Goal: Task Accomplishment & Management: Manage account settings

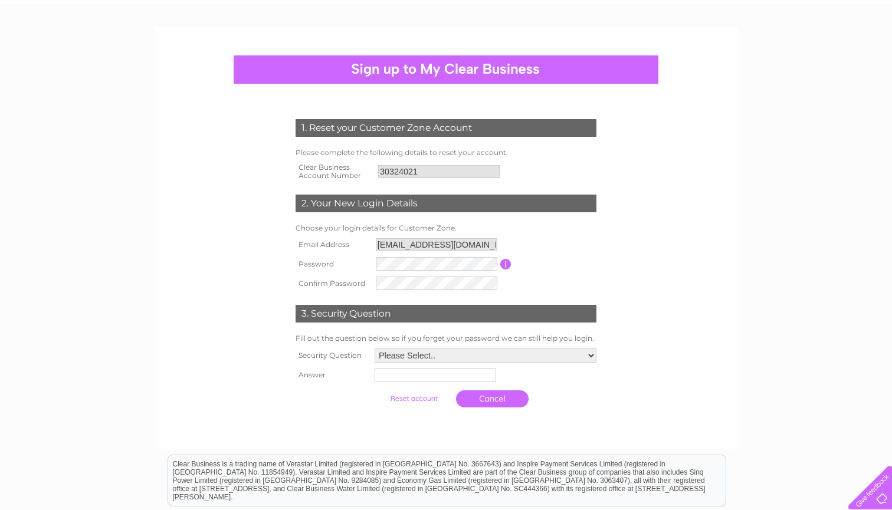
scroll to position [63, 0]
select select "1"
click at [405, 366] on td at bounding box center [484, 375] width 229 height 19
click at [402, 375] on input "text" at bounding box center [435, 374] width 121 height 13
type input "Inverness"
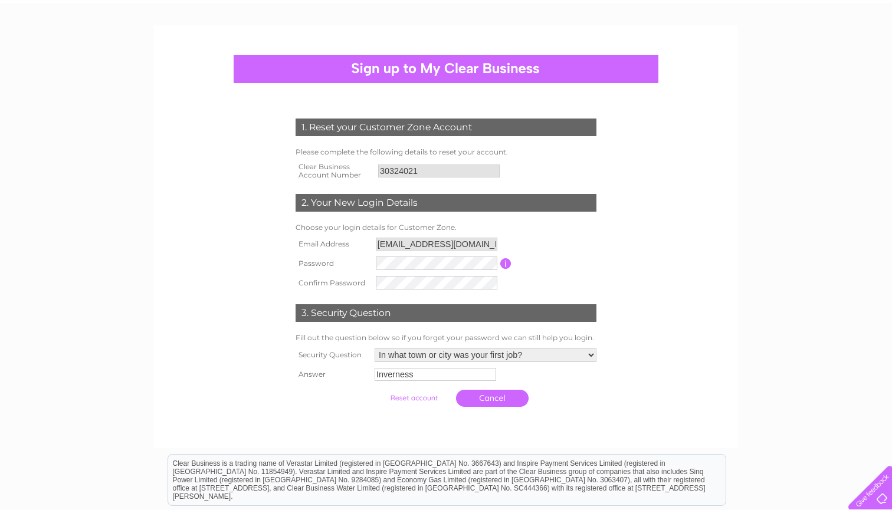
drag, startPoint x: 466, startPoint y: 396, endPoint x: 475, endPoint y: 425, distance: 30.4
click at [465, 436] on div "1. Reset your Customer Zone Account Please complete the following details to re…" at bounding box center [446, 236] width 584 height 423
click at [405, 398] on input "submit" at bounding box center [413, 398] width 73 height 17
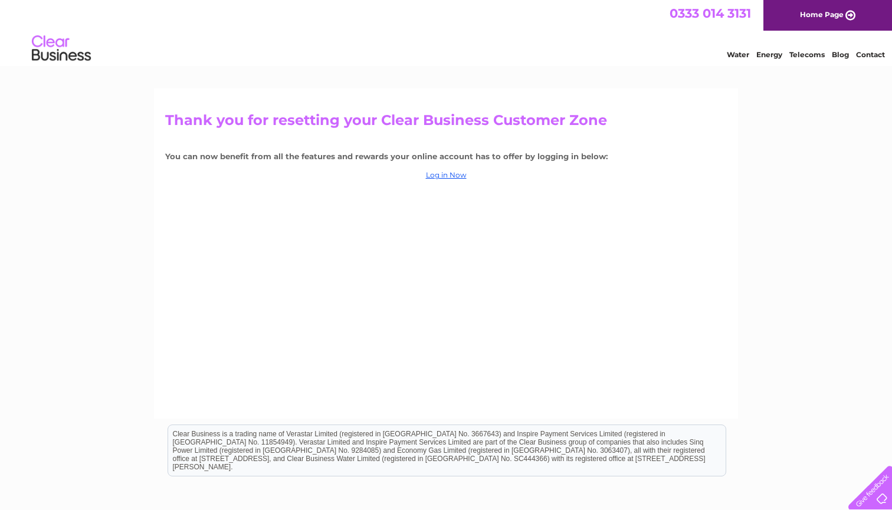
click at [444, 181] on div "Thank you for resetting your Clear Business Customer Zone You can now benefit f…" at bounding box center [446, 253] width 584 height 330
click at [444, 176] on link "Log in Now" at bounding box center [446, 174] width 41 height 9
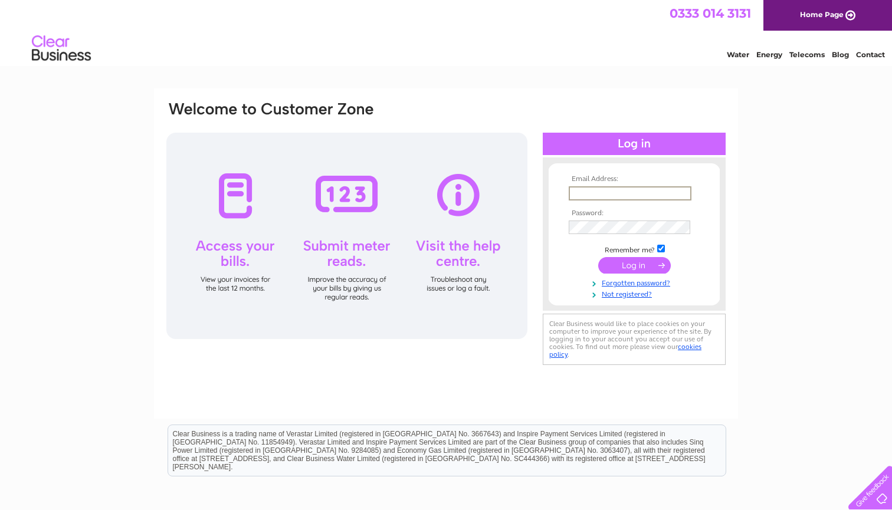
type input "[EMAIL_ADDRESS][DOMAIN_NAME]"
click at [634, 264] on input "submit" at bounding box center [634, 265] width 73 height 17
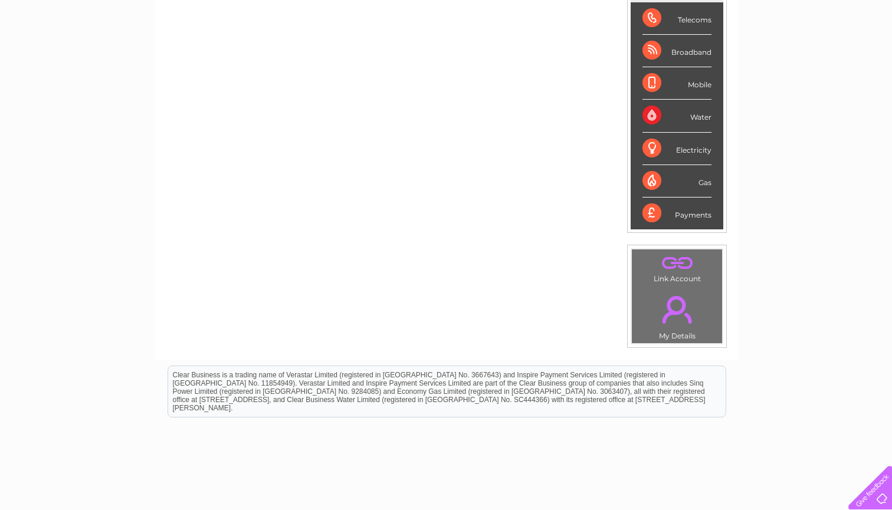
scroll to position [231, 0]
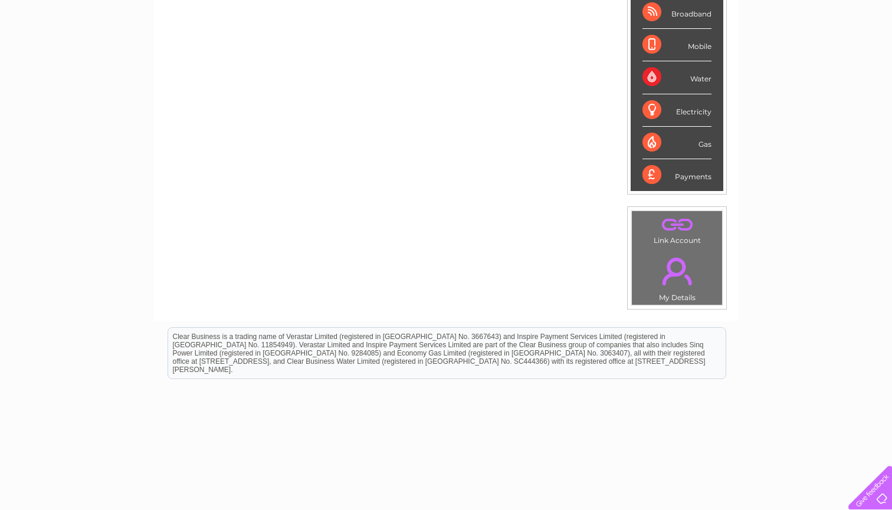
click at [689, 171] on div "Payments" at bounding box center [676, 175] width 69 height 32
click at [654, 172] on div "Payments" at bounding box center [676, 175] width 69 height 32
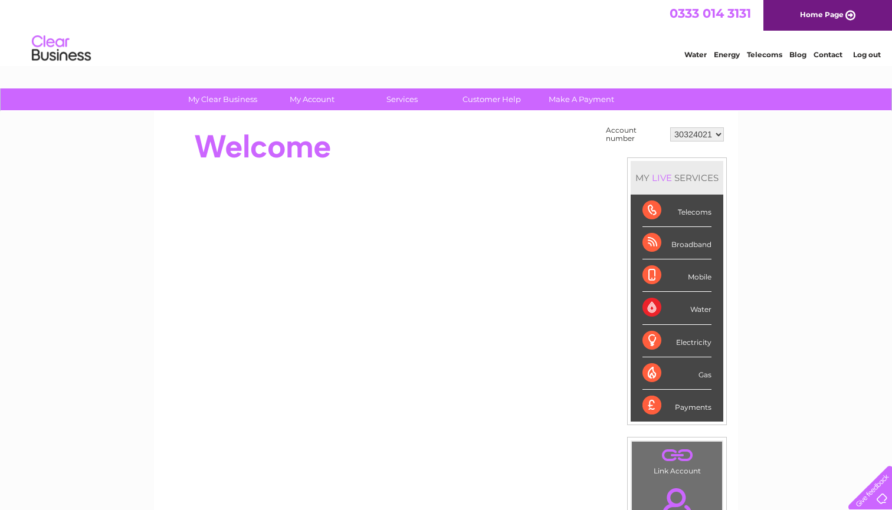
scroll to position [0, 0]
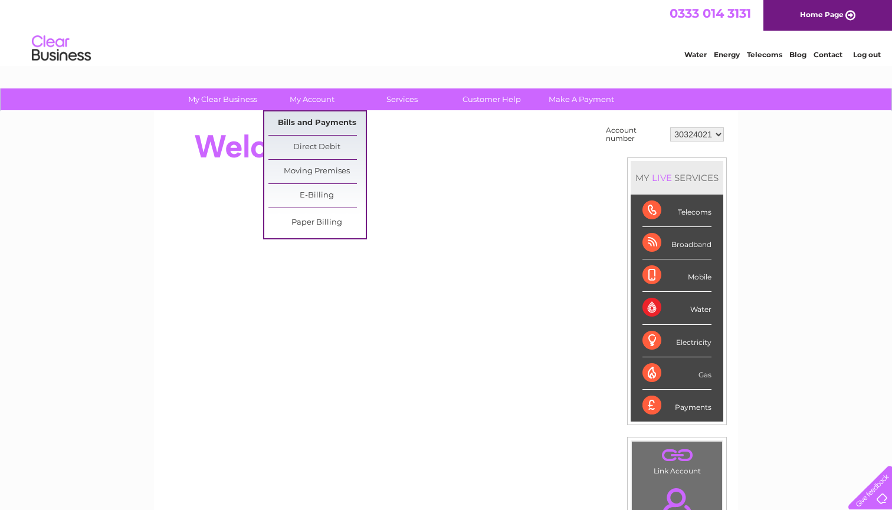
click at [306, 120] on link "Bills and Payments" at bounding box center [316, 123] width 97 height 24
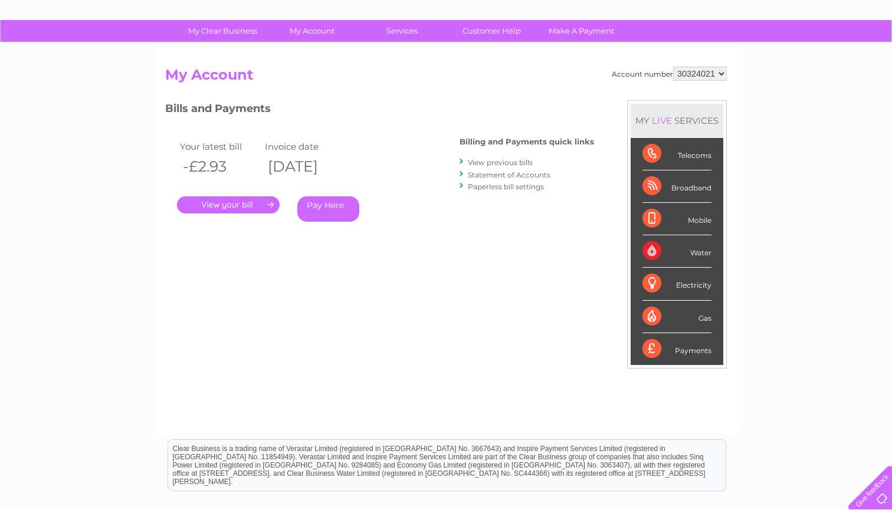
scroll to position [71, 0]
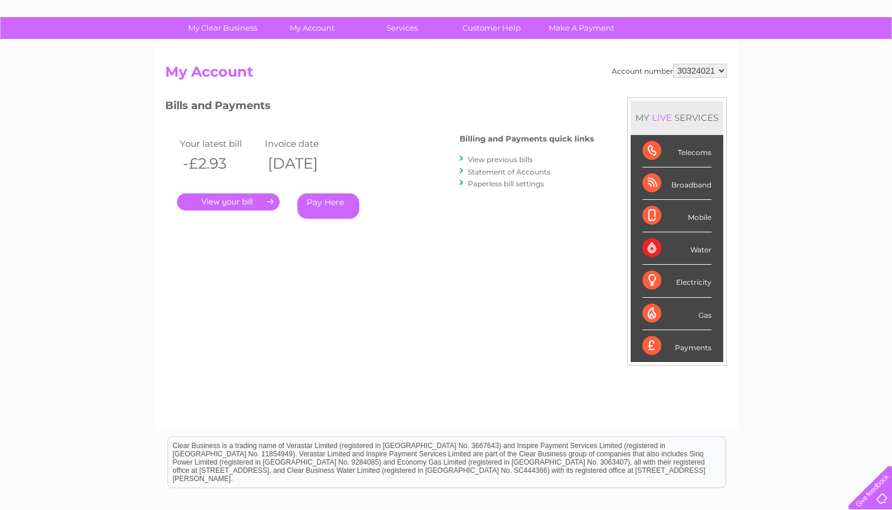
click at [329, 201] on link "Pay Here" at bounding box center [328, 205] width 62 height 25
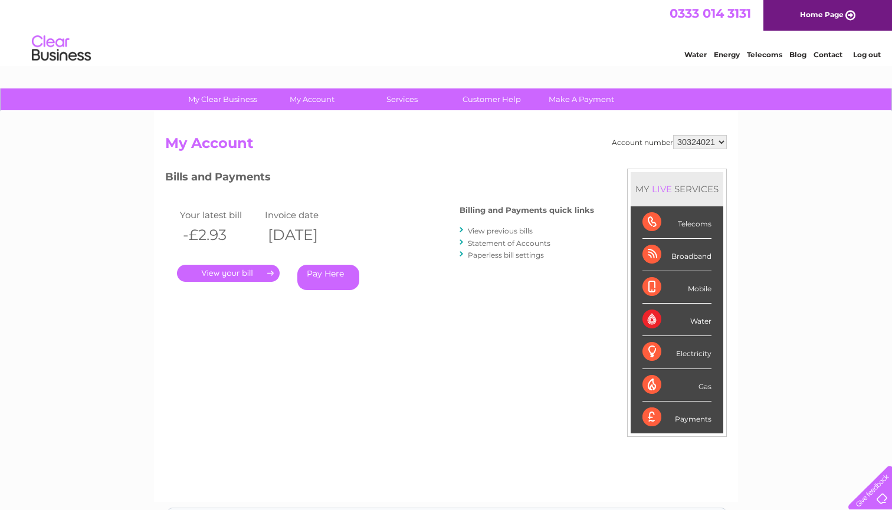
scroll to position [0, 0]
click at [510, 231] on link "View previous bills" at bounding box center [500, 230] width 65 height 9
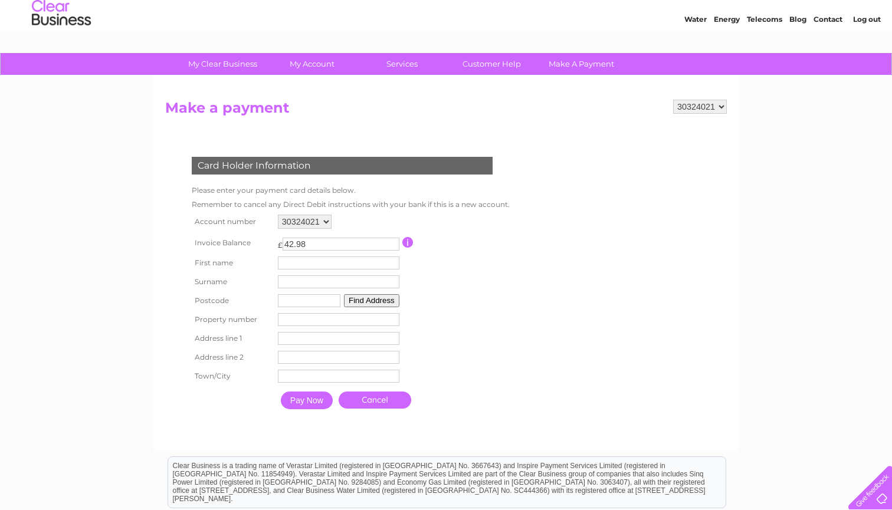
scroll to position [47, 0]
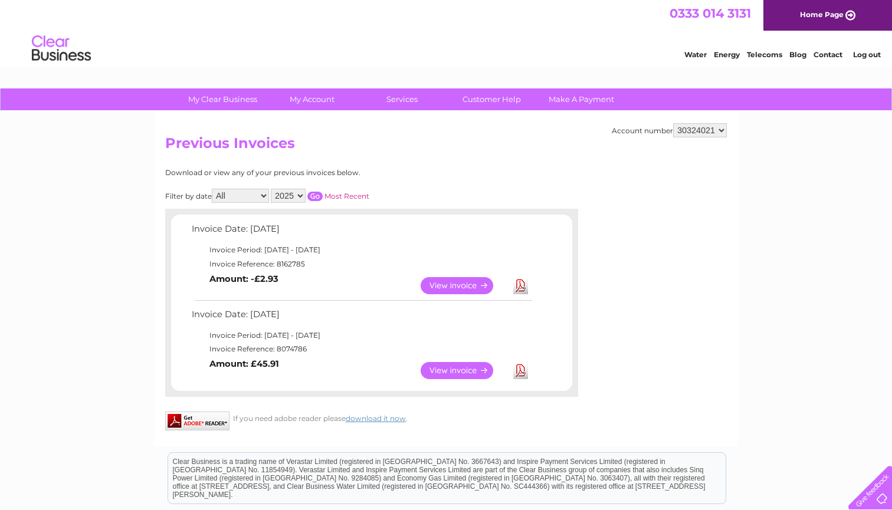
click at [469, 285] on link "View" at bounding box center [464, 285] width 87 height 17
click at [524, 283] on link "Download" at bounding box center [520, 285] width 15 height 17
click at [523, 366] on link "Download" at bounding box center [520, 370] width 15 height 17
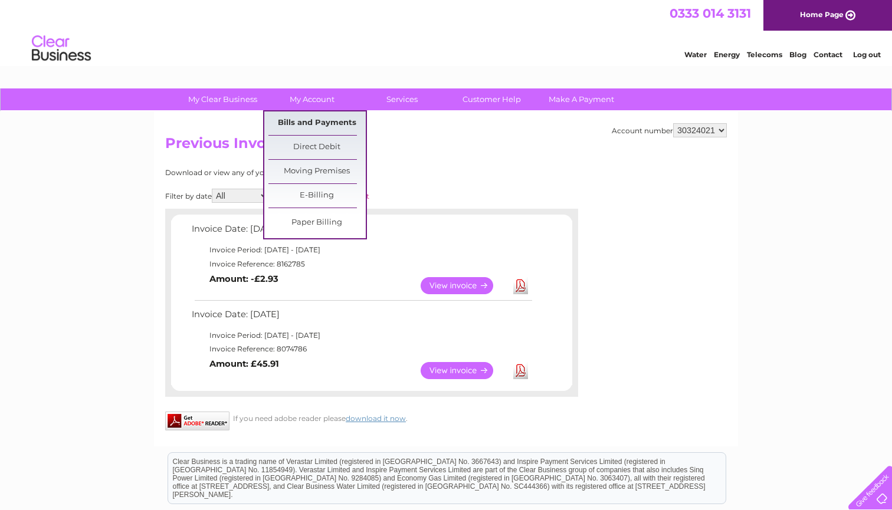
click at [316, 120] on link "Bills and Payments" at bounding box center [316, 123] width 97 height 24
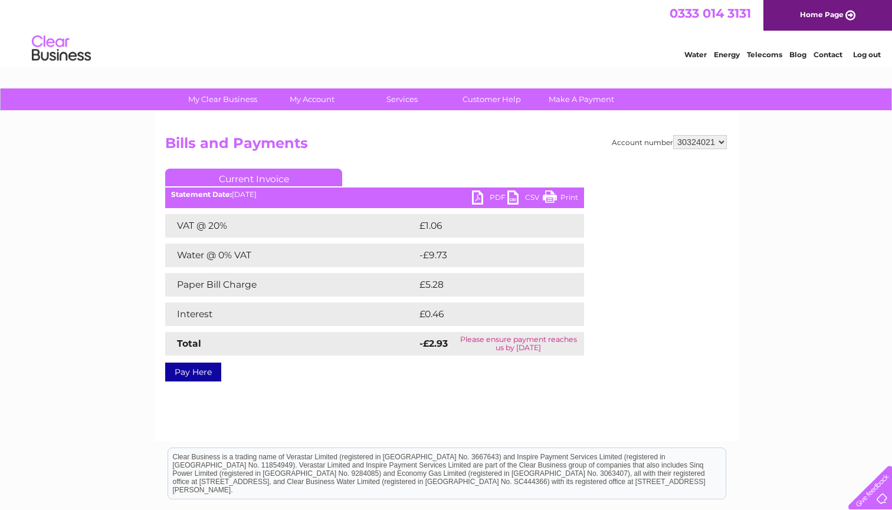
click at [202, 373] on link "Pay Here" at bounding box center [193, 372] width 56 height 19
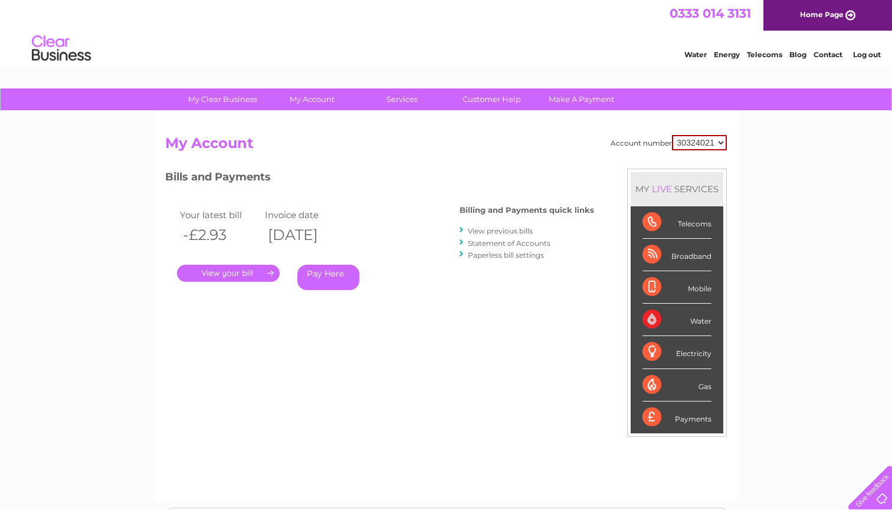
click at [326, 273] on link "Pay Here" at bounding box center [328, 277] width 62 height 25
click at [504, 226] on link "View previous bills" at bounding box center [500, 230] width 65 height 9
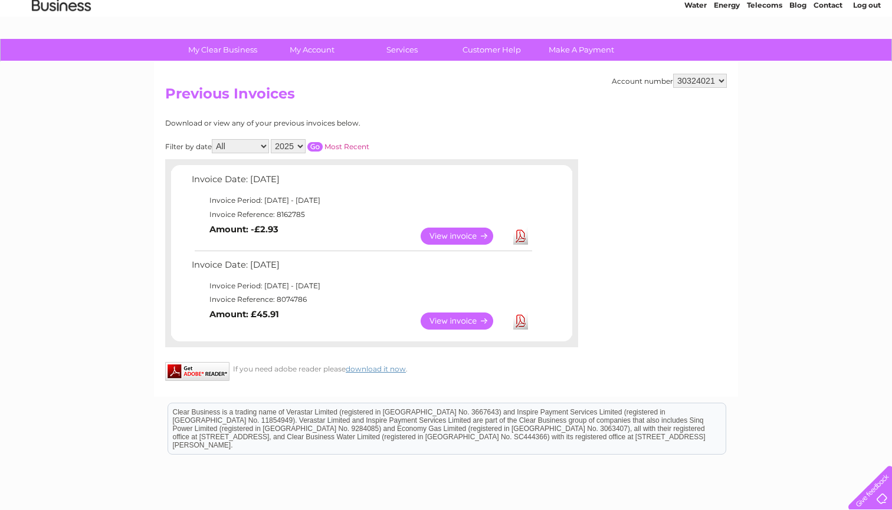
scroll to position [53, 0]
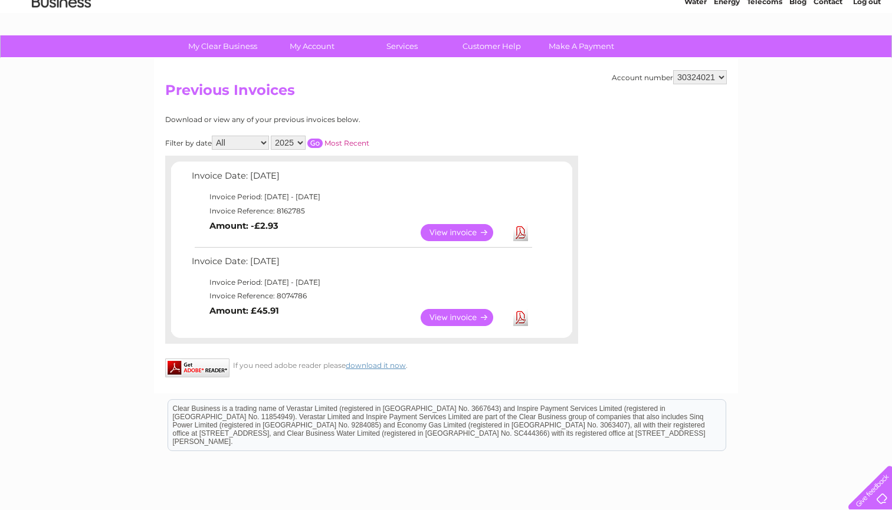
click at [521, 312] on link "Download" at bounding box center [520, 317] width 15 height 17
